Goal: Information Seeking & Learning: Understand process/instructions

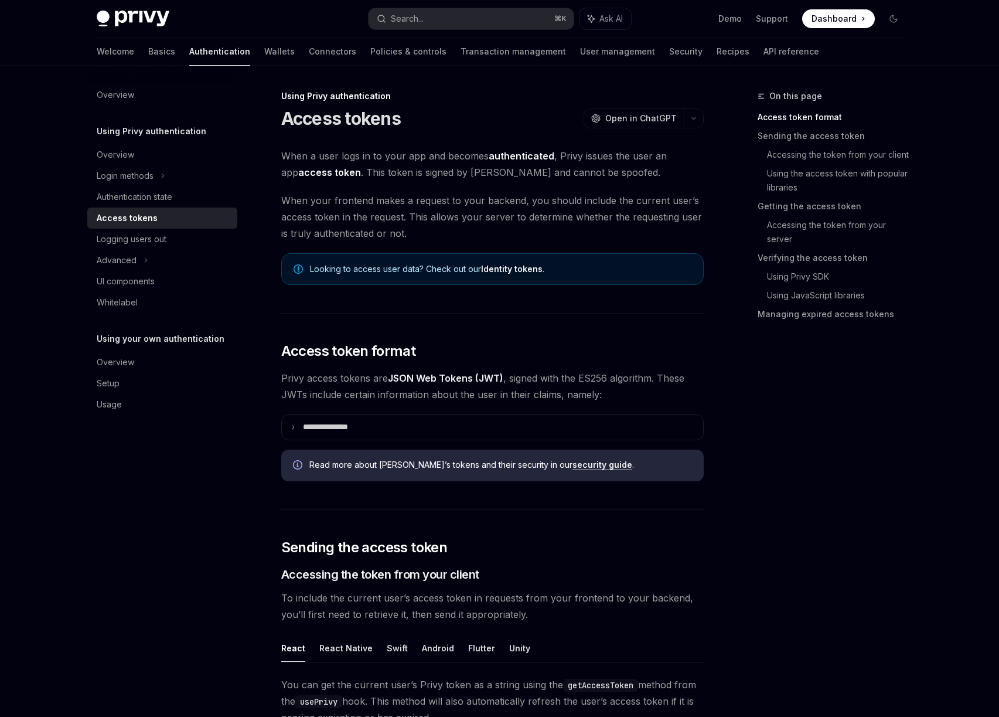
click at [508, 270] on link "Identity tokens" at bounding box center [512, 269] width 62 height 11
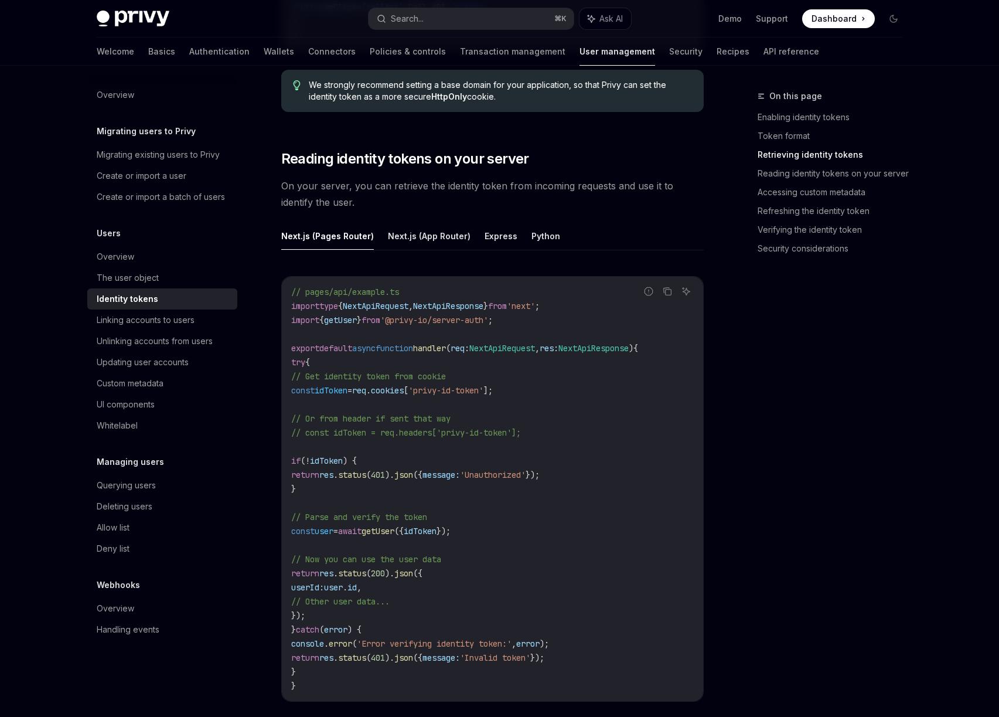
scroll to position [1485, 0]
click at [505, 232] on button "Express" at bounding box center [501, 236] width 33 height 28
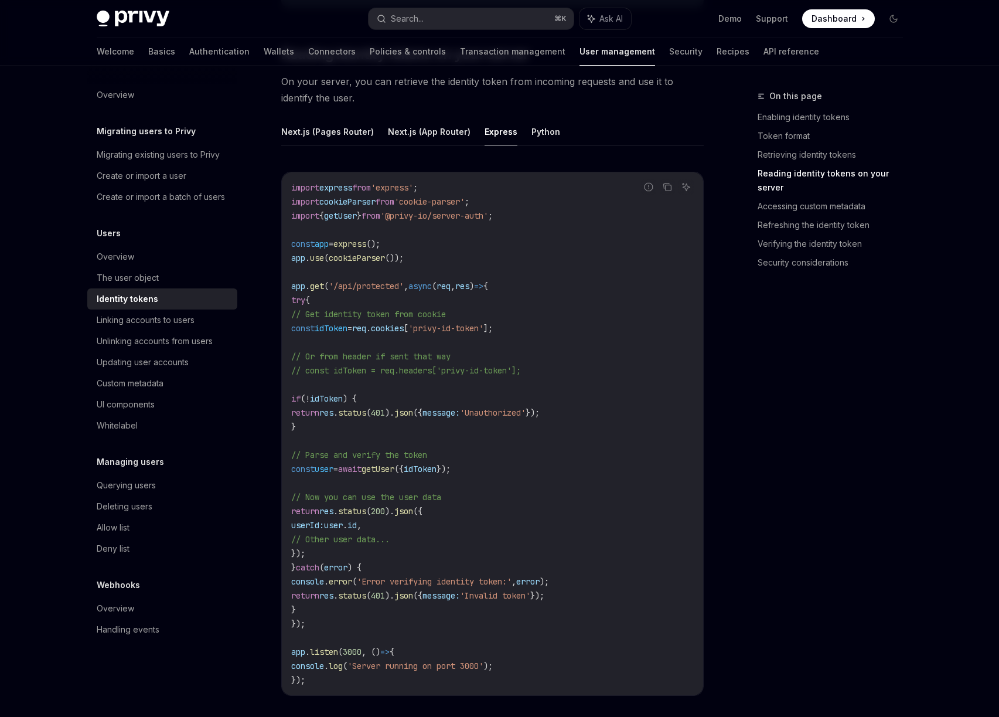
scroll to position [1608, 0]
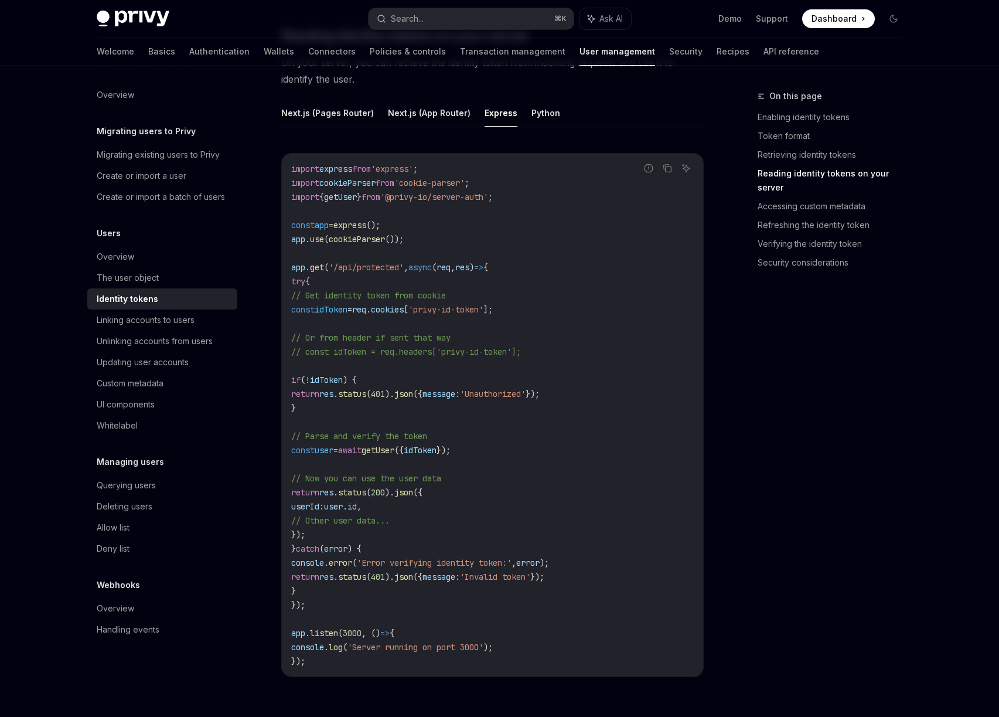
click at [560, 260] on code "import express from 'express' ; import cookieParser from 'cookie-parser' ; impo…" at bounding box center [492, 415] width 403 height 506
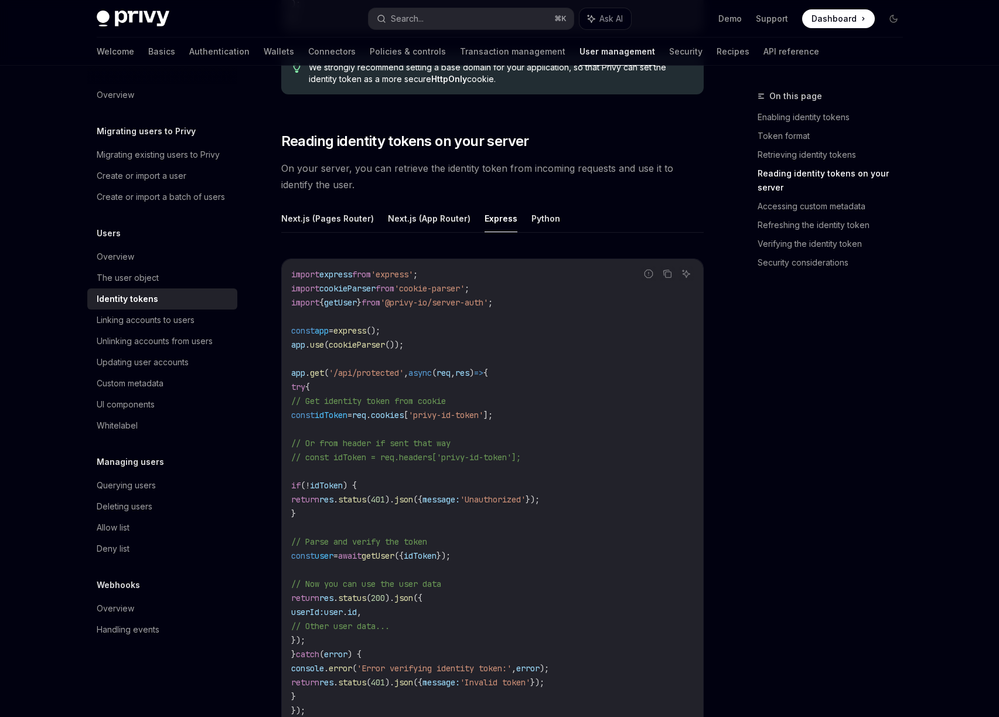
scroll to position [1485, 0]
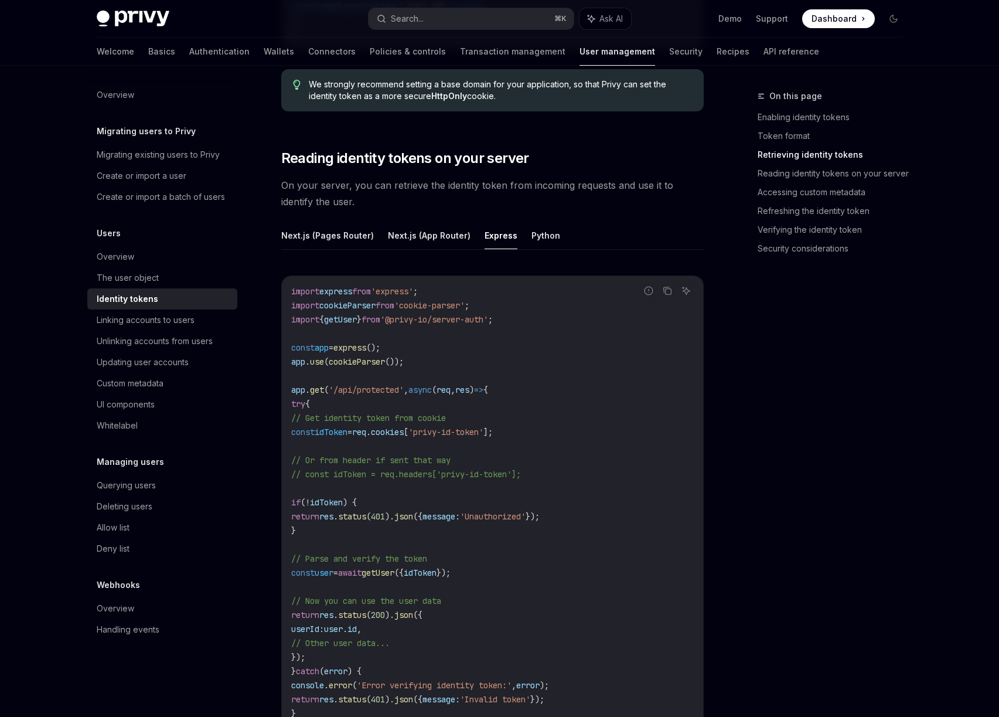
type textarea "*"
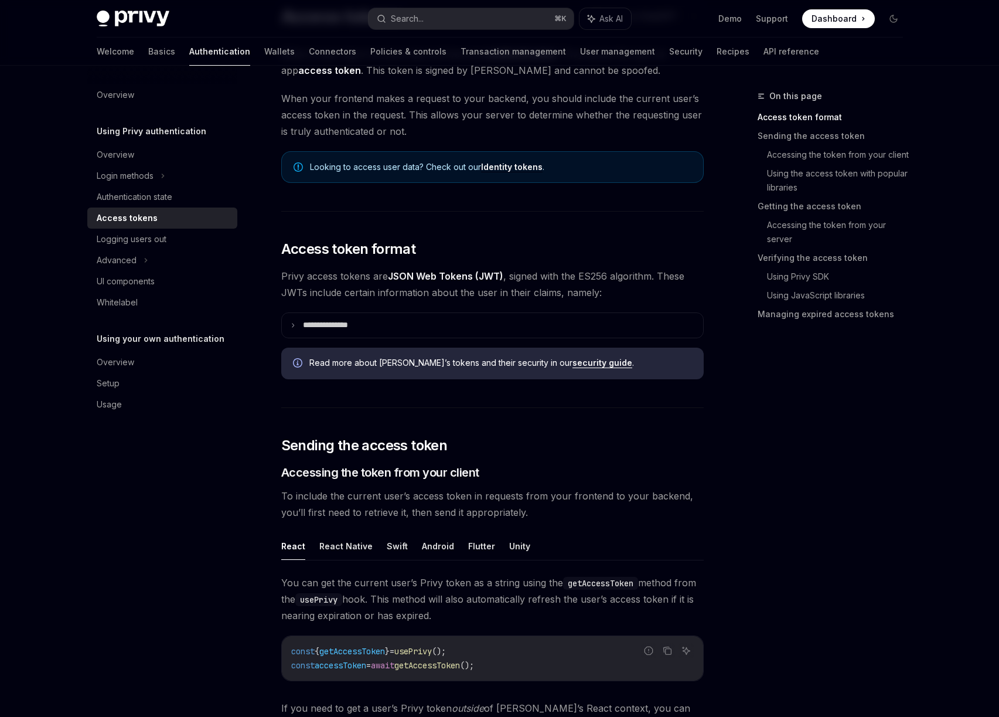
scroll to position [103, 0]
click at [352, 320] on p "**********" at bounding box center [335, 324] width 64 height 11
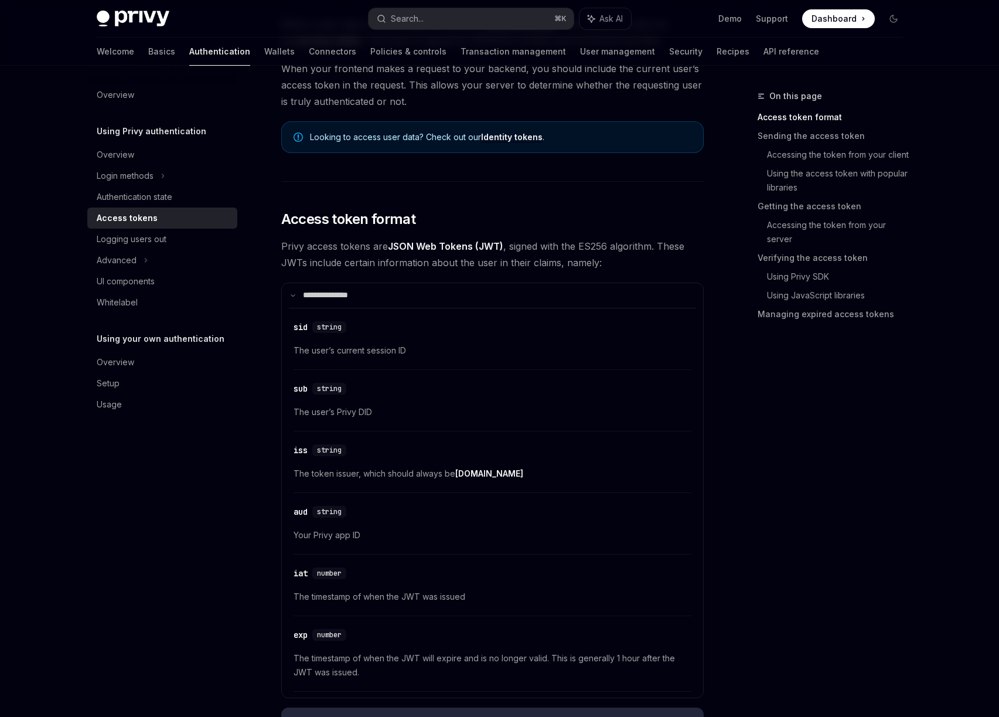
scroll to position [133, 0]
click at [330, 292] on p "**********" at bounding box center [333, 294] width 60 height 11
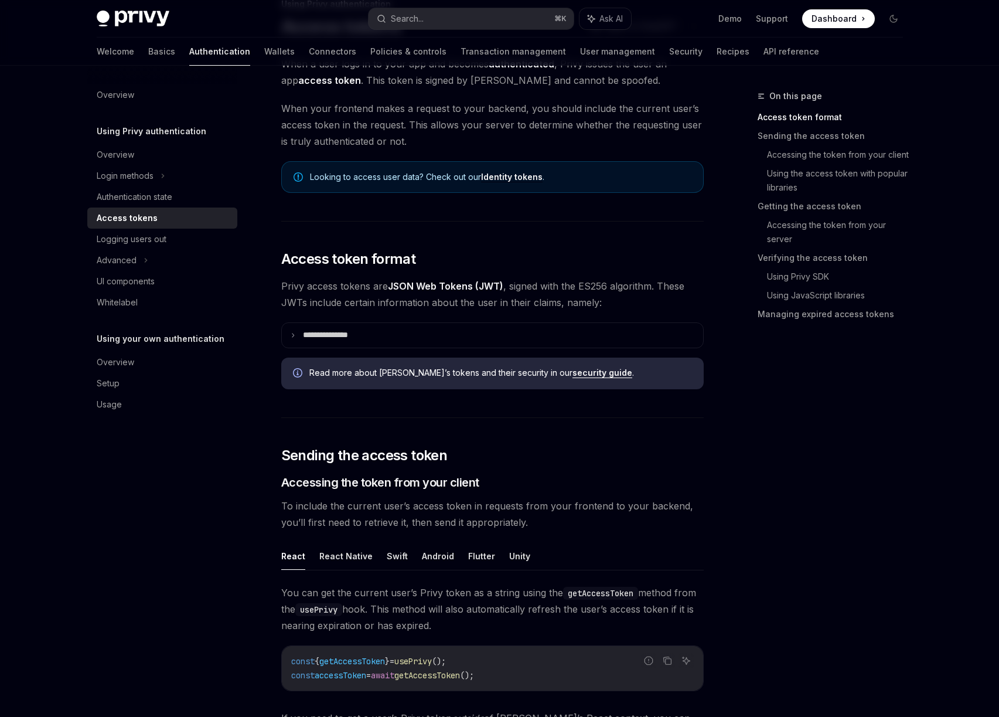
scroll to position [0, 0]
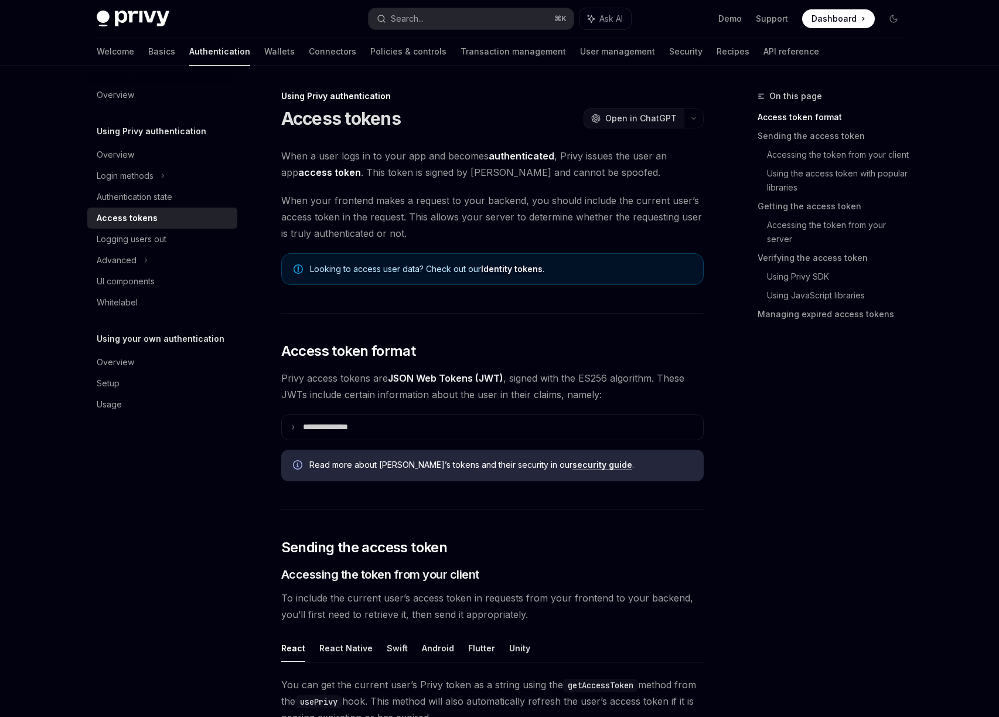
click at [645, 118] on span "Open in ChatGPT" at bounding box center [641, 119] width 72 height 12
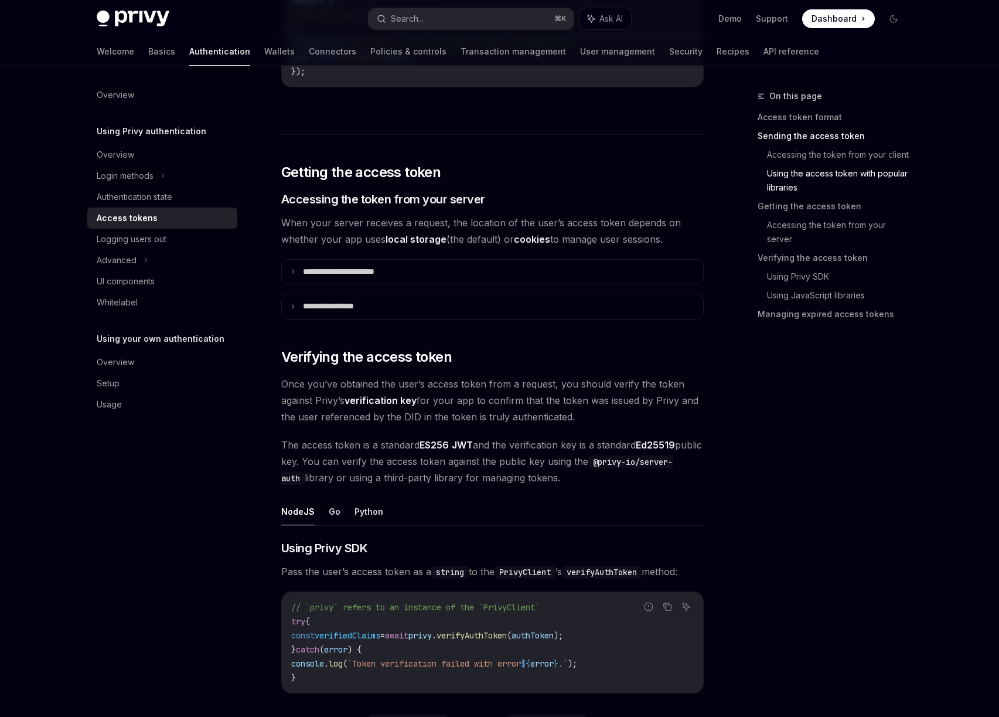
scroll to position [1639, 0]
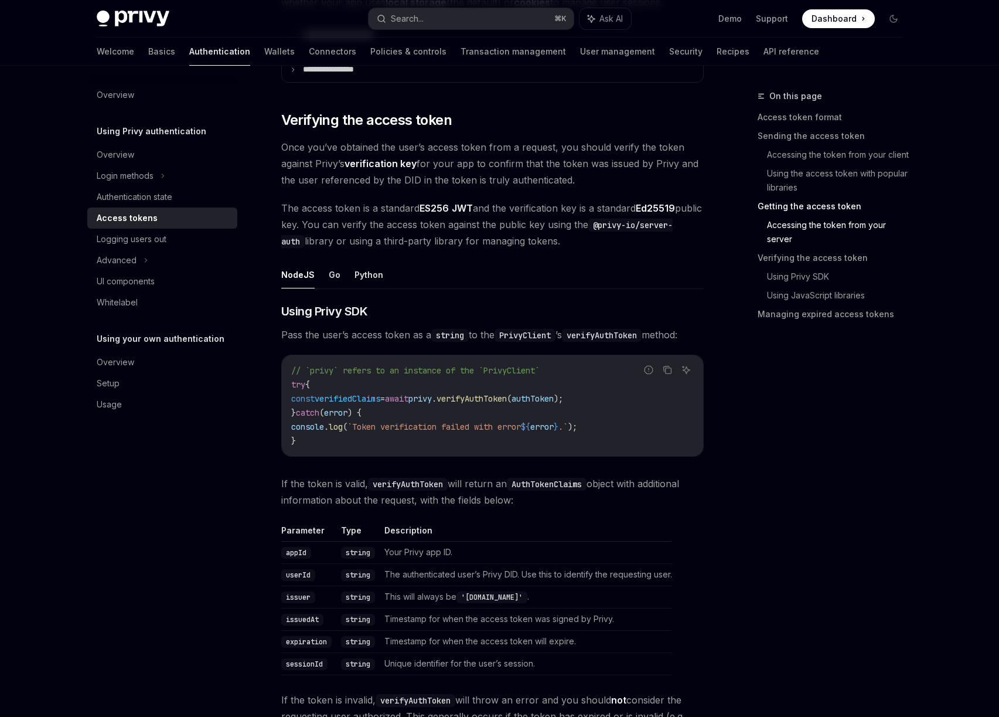
click at [507, 403] on span "verifyAuthToken" at bounding box center [472, 398] width 70 height 11
copy span "verifyAuthToken"
